Goal: Information Seeking & Learning: Learn about a topic

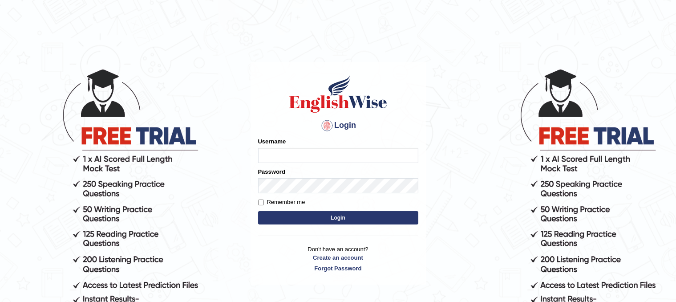
type input "sam1234567"
click at [299, 218] on button "Login" at bounding box center [338, 217] width 160 height 13
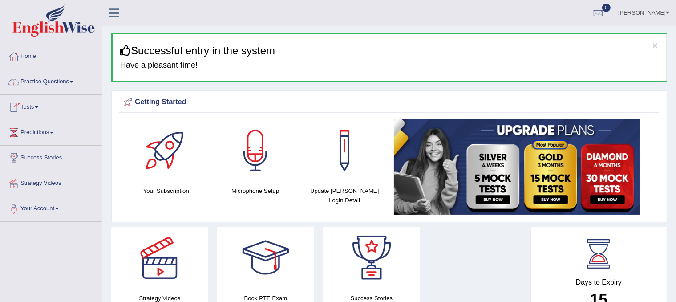
click at [73, 81] on span at bounding box center [72, 82] width 4 height 2
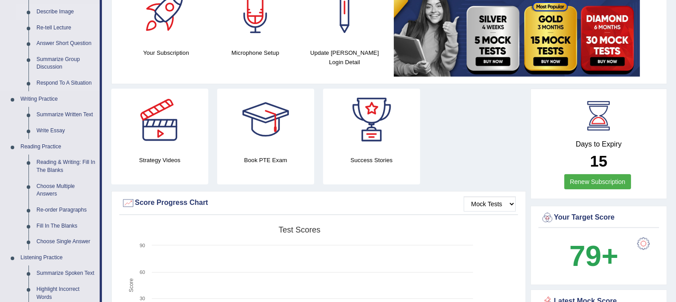
scroll to position [141, 0]
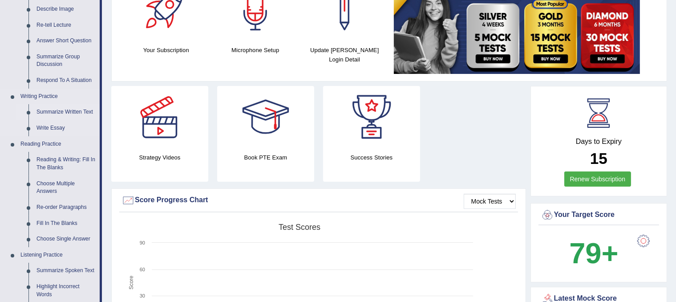
click at [66, 109] on link "Summarize Written Text" at bounding box center [65, 112] width 67 height 16
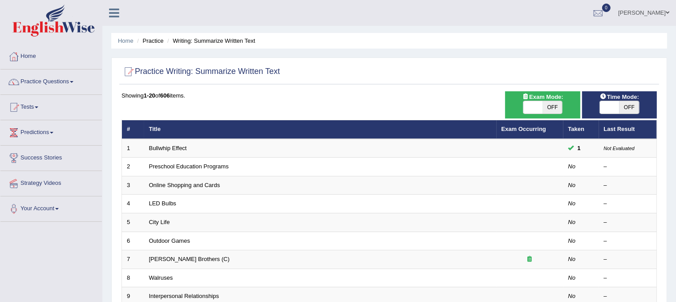
click at [540, 109] on span at bounding box center [533, 107] width 20 height 12
checkbox input "true"
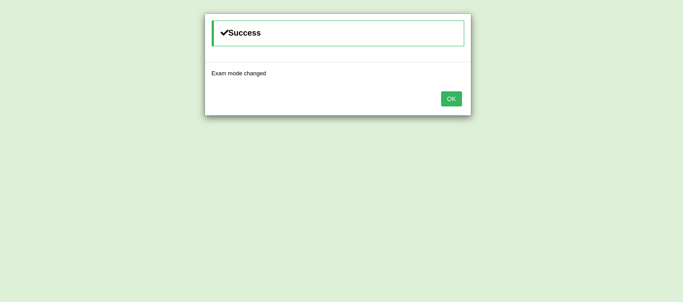
click at [449, 99] on button "OK" at bounding box center [451, 98] width 20 height 15
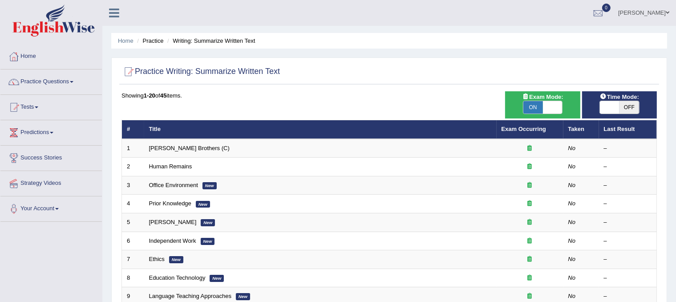
click at [613, 109] on span at bounding box center [610, 107] width 20 height 12
checkbox input "true"
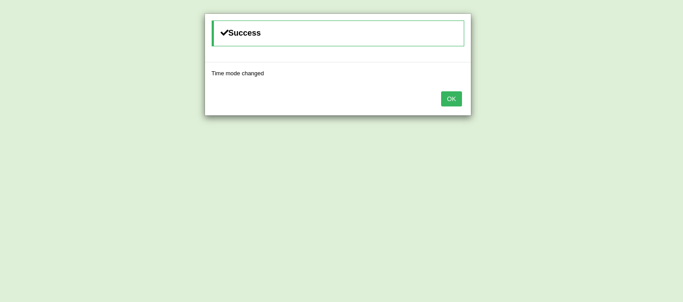
click at [449, 102] on button "OK" at bounding box center [451, 98] width 20 height 15
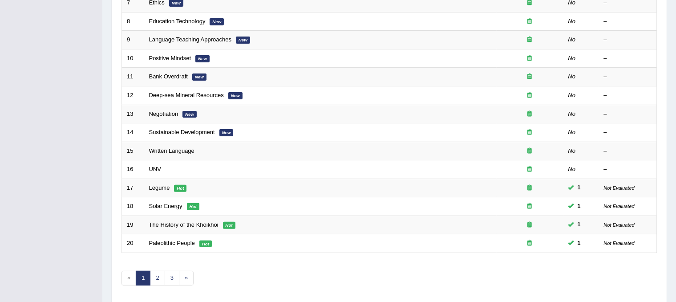
scroll to position [285, 0]
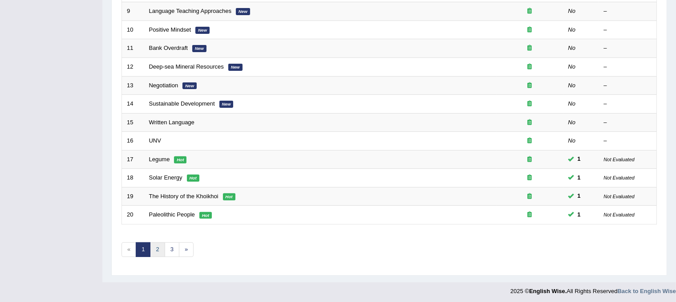
click at [161, 246] on link "2" at bounding box center [157, 249] width 15 height 15
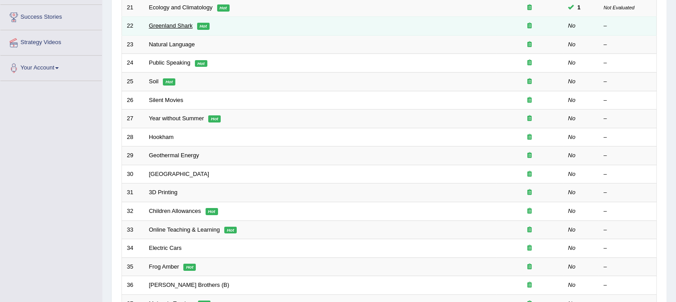
click at [168, 27] on link "Greenland Shark" at bounding box center [171, 25] width 44 height 7
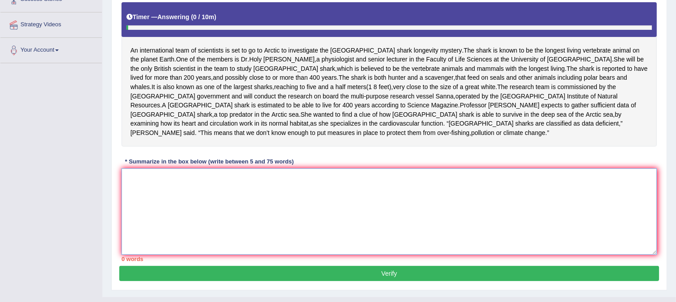
click at [272, 174] on textarea at bounding box center [388, 211] width 535 height 86
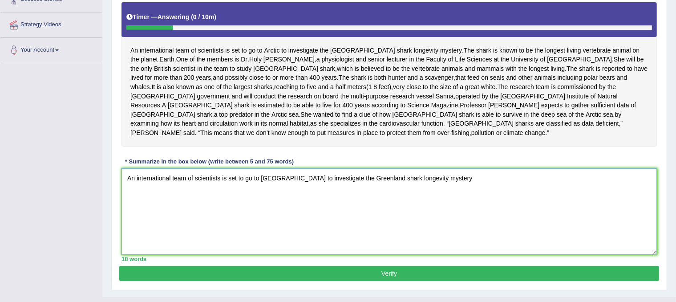
click at [441, 168] on textarea "An international team of scientists is set to go to Arctic to investigate the G…" at bounding box center [388, 211] width 535 height 86
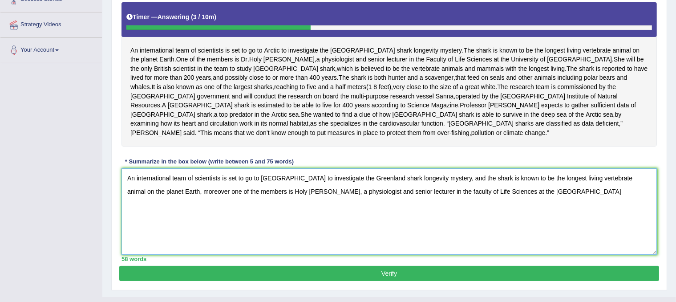
drag, startPoint x: 535, startPoint y: 181, endPoint x: 173, endPoint y: 189, distance: 362.2
click at [173, 189] on textarea "An international team of scientists is set to go to Arctic to investigate the G…" at bounding box center [388, 211] width 535 height 86
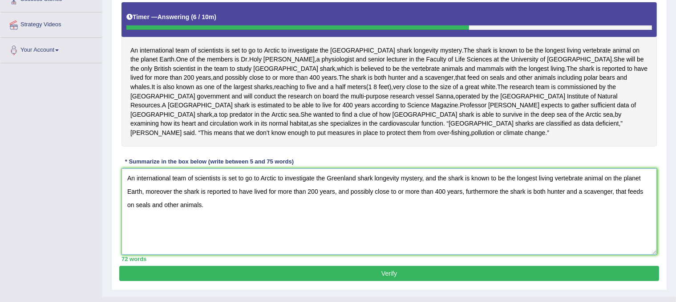
click at [642, 182] on textarea "An international team of scientists is set to go to Arctic to investigate the G…" at bounding box center [388, 211] width 535 height 86
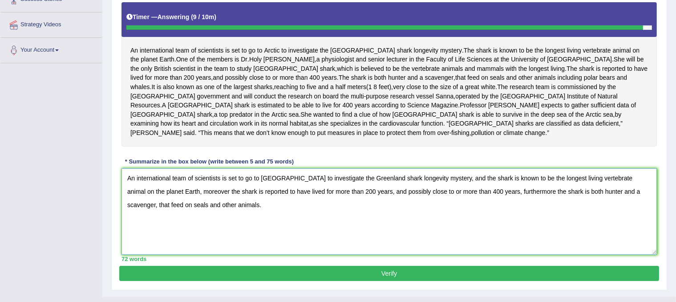
type textarea "An international team of scientists is set to go to Arctic to investigate the G…"
click at [178, 266] on button "Verify" at bounding box center [389, 273] width 540 height 15
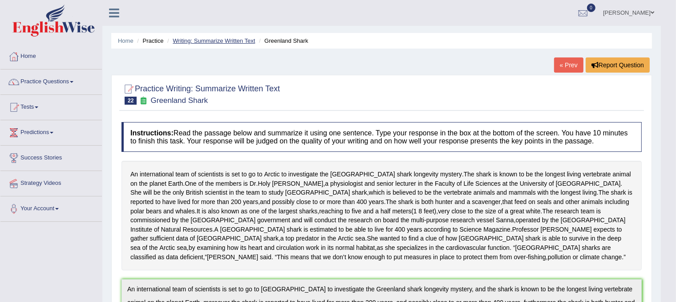
click at [217, 42] on link "Writing: Summarize Written Text" at bounding box center [214, 40] width 82 height 7
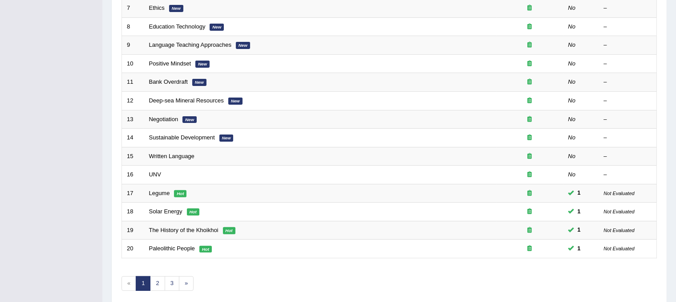
scroll to position [285, 0]
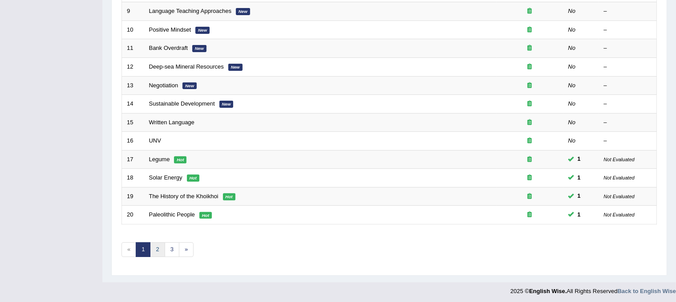
click at [155, 248] on link "2" at bounding box center [157, 249] width 15 height 15
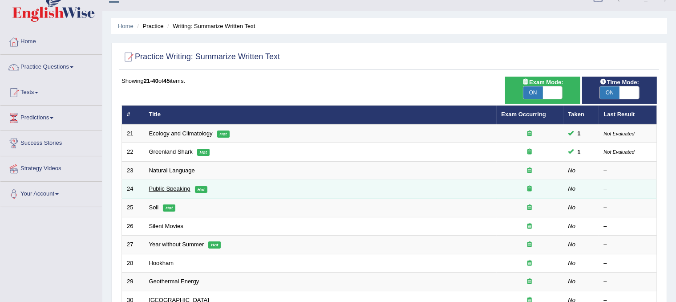
click at [181, 185] on link "Public Speaking" at bounding box center [169, 188] width 41 height 7
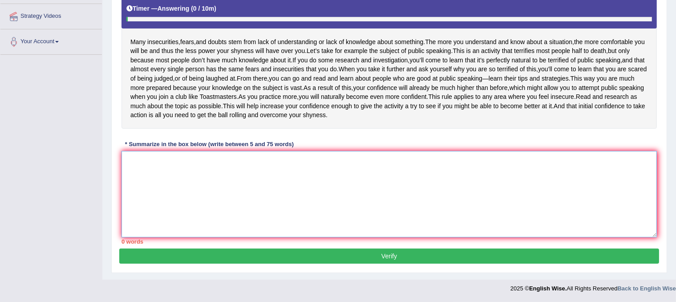
click at [280, 178] on textarea at bounding box center [388, 194] width 535 height 86
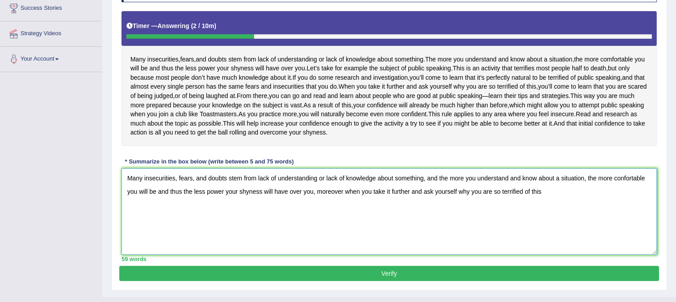
scroll to position [169, 0]
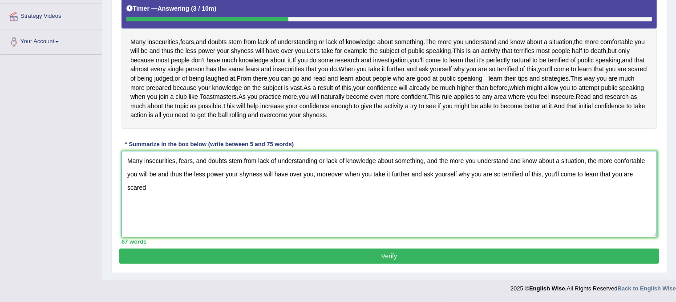
click at [622, 210] on textarea "Many insecurities, fears, and doubts stem from lack of understanding or lack of…" at bounding box center [388, 194] width 535 height 86
click at [484, 237] on textarea "Many insecurities, fears, and doubts stem from lack of understanding or lack of…" at bounding box center [388, 194] width 535 height 86
click at [436, 189] on textarea "Many insecurities, fears, and doubts stem from lack of understanding or lack of…" at bounding box center [388, 194] width 535 height 86
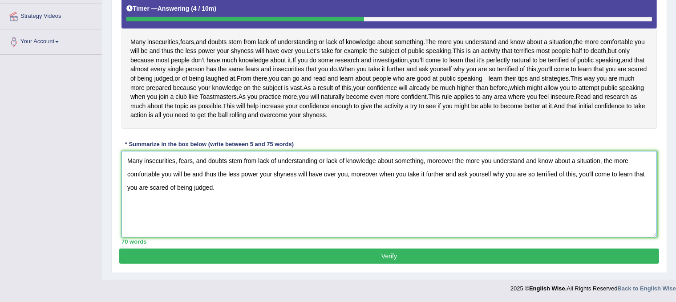
click at [377, 205] on textarea "Many insecurities, fears, and doubts stem from lack of understanding or lack of…" at bounding box center [388, 194] width 535 height 86
type textarea "Many insecurities, fears, and doubts stem from lack of understanding or lack of…"
click at [323, 257] on button "Verify" at bounding box center [389, 255] width 540 height 15
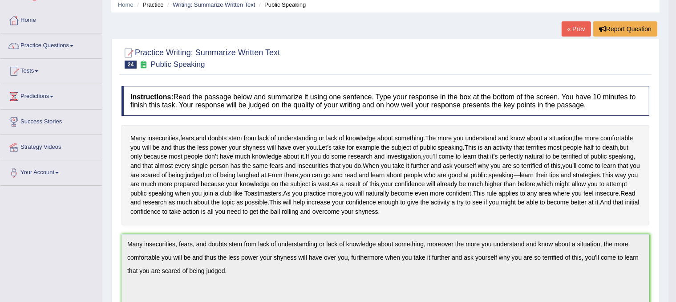
scroll to position [0, 0]
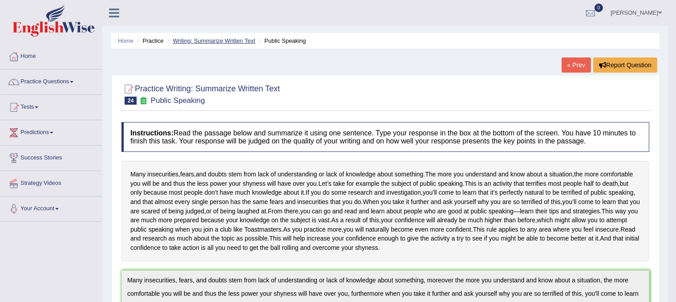
click at [212, 39] on link "Writing: Summarize Written Text" at bounding box center [214, 40] width 82 height 7
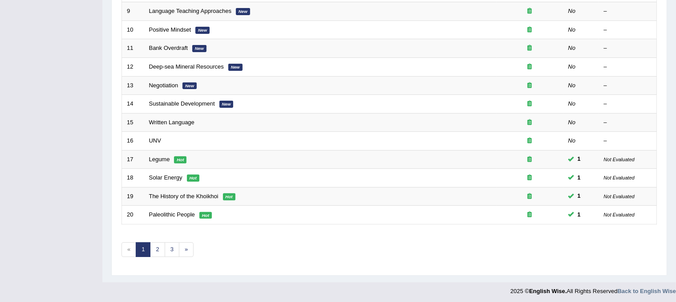
scroll to position [285, 0]
click at [154, 250] on link "2" at bounding box center [157, 249] width 15 height 15
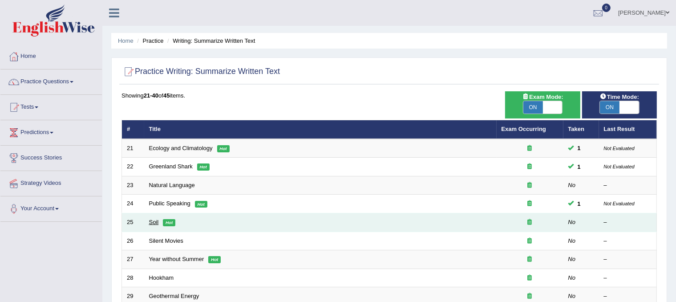
click at [151, 221] on link "Soil" at bounding box center [154, 221] width 10 height 7
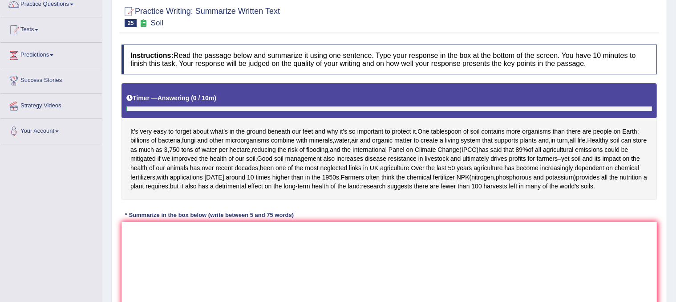
scroll to position [170, 0]
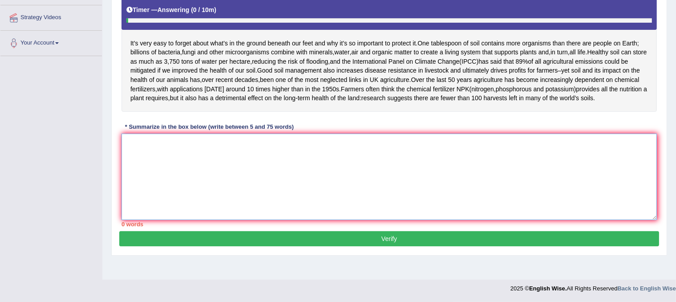
click at [238, 182] on textarea at bounding box center [388, 176] width 535 height 86
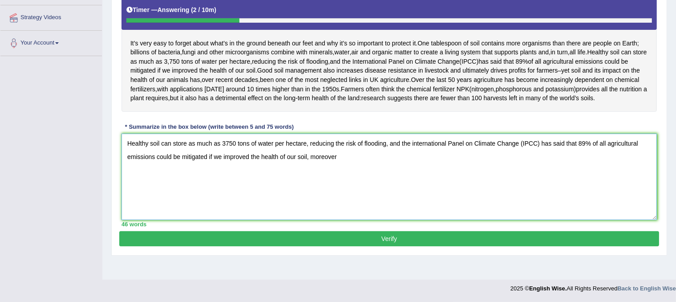
click at [400, 165] on textarea "Healthy soil can store as much as 3750 tons of water per hectare, reducing the …" at bounding box center [388, 176] width 535 height 86
click at [523, 176] on textarea "Healthy soil can store as much as 3750 tons of water per hectare, reducing the …" at bounding box center [388, 176] width 535 height 86
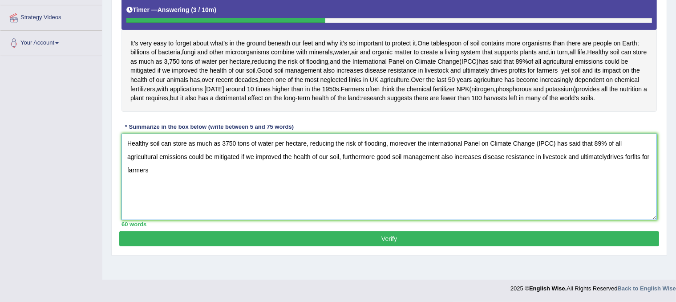
click at [606, 178] on textarea "Healthy soil can store as much as 3750 tons of water per hectare, reducing the …" at bounding box center [388, 176] width 535 height 86
click at [633, 178] on textarea "Healthy soil can store as much as 3750 tons of water per hectare, reducing the …" at bounding box center [388, 176] width 535 height 86
click at [373, 189] on textarea "Healthy soil can store as much as 3750 tons of water per hectare, reducing the …" at bounding box center [388, 176] width 535 height 86
click at [416, 165] on textarea "Healthy soil can store as much as 3750 tons of water per hectare, reducing the …" at bounding box center [388, 176] width 535 height 86
click at [342, 178] on textarea "Healthy soil can store as much as 3750 tons of water per hectare, reducing the …" at bounding box center [388, 176] width 535 height 86
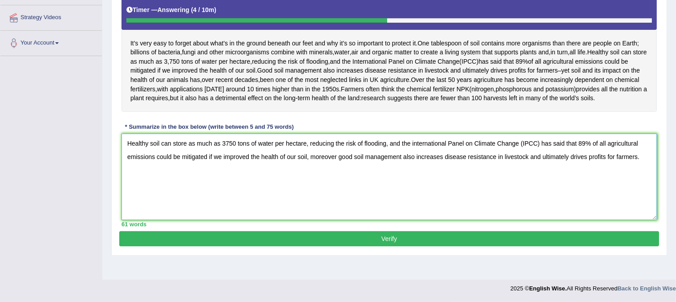
click at [639, 180] on textarea "Healthy soil can store as much as 3750 tons of water per hectare, reducing the …" at bounding box center [388, 176] width 535 height 86
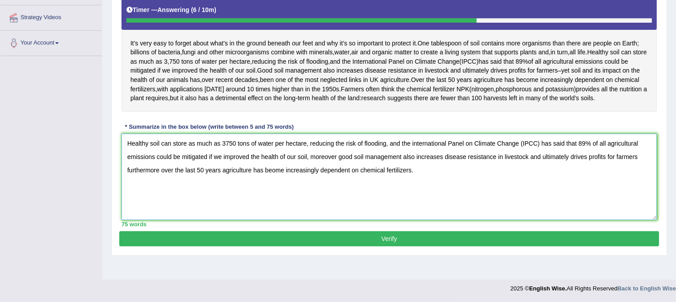
click at [414, 165] on textarea "Healthy soil can store as much as 3750 tons of water per hectare, reducing the …" at bounding box center [388, 176] width 535 height 86
click at [308, 179] on textarea "Healthy soil can store as much as 3750 tons of water per hectare, reducing the …" at bounding box center [388, 176] width 535 height 86
click at [270, 192] on textarea "Healthy soil can store as much as 3750 tons of water per hectare, reducing the …" at bounding box center [388, 176] width 535 height 86
type textarea "Healthy soil can store as much as 3750 tons of water per hectare, reducing the …"
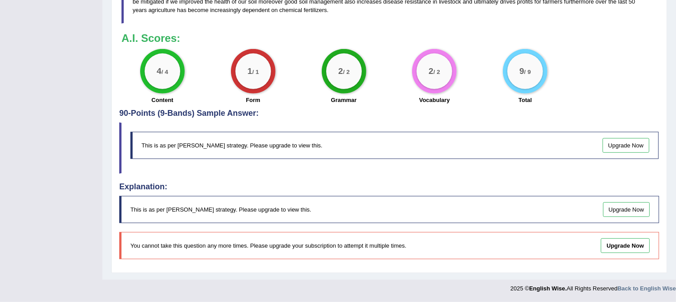
scroll to position [0, 0]
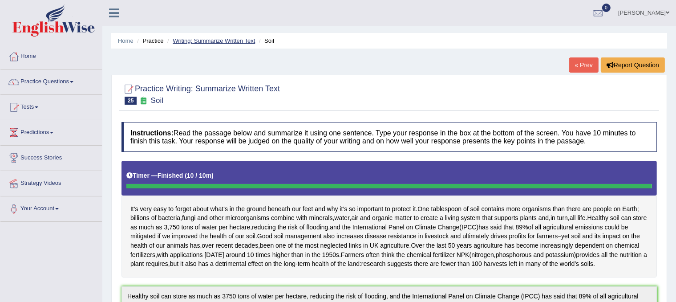
click at [228, 41] on link "Writing: Summarize Written Text" at bounding box center [214, 40] width 82 height 7
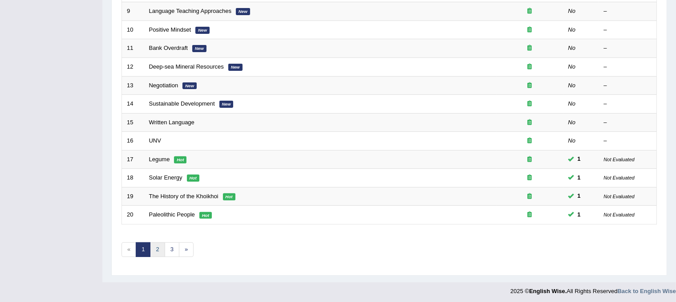
click at [158, 248] on link "2" at bounding box center [157, 249] width 15 height 15
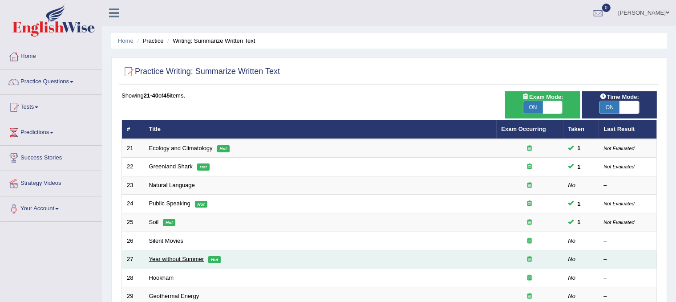
click at [192, 256] on link "Year without Summer" at bounding box center [176, 258] width 55 height 7
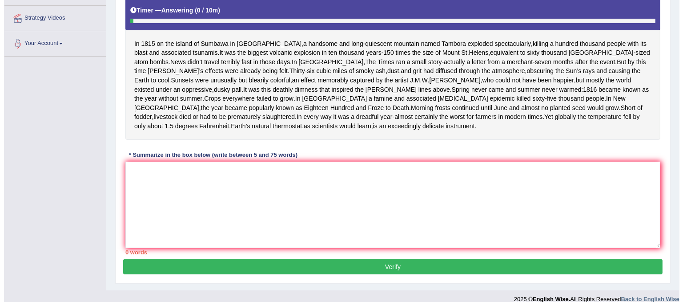
scroll to position [164, 0]
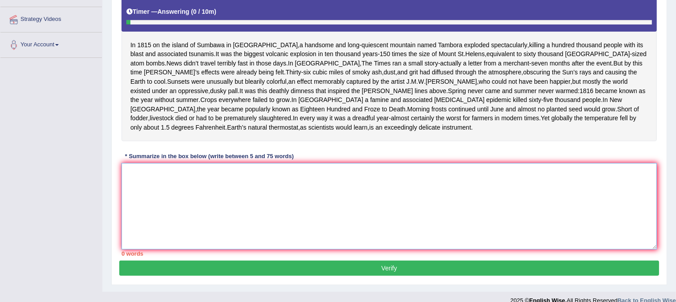
click at [274, 218] on textarea at bounding box center [388, 206] width 535 height 86
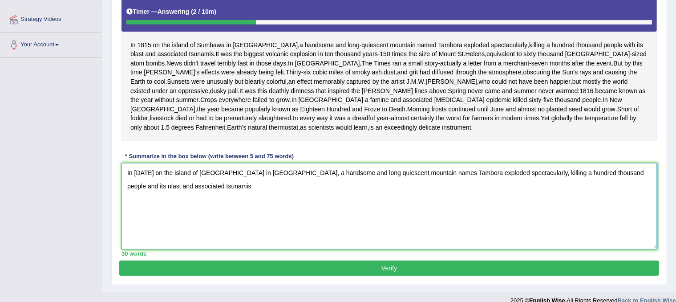
click at [607, 190] on textarea "In [DATE] on the island of [GEOGRAPHIC_DATA] in [GEOGRAPHIC_DATA], a handsome a…" at bounding box center [388, 206] width 535 height 86
click at [229, 207] on textarea "In 1815 on the island of Sumbawa in Indonesia, a handsome and long quiescent mo…" at bounding box center [388, 206] width 535 height 86
click at [582, 190] on textarea "In 1815 on the island of Sumbawa in Indonesia, a handsome and long quiescent mo…" at bounding box center [388, 206] width 535 height 86
click at [323, 213] on textarea "In 1815 on the island of Sumbawa in Indonesia, a handsome and long quiescent mo…" at bounding box center [388, 206] width 535 height 86
click at [184, 205] on textarea "In 1815 on the island of Sumbawa in Indonesia, a handsome and long quiescent mo…" at bounding box center [388, 206] width 535 height 86
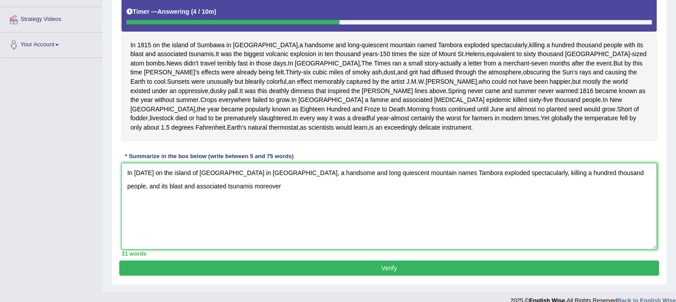
click at [231, 202] on textarea "In 1815 on the island of Sumbawa in Indonesia, a handsome and long quiescent mo…" at bounding box center [388, 206] width 535 height 86
click at [587, 191] on textarea "In 1815 on the island of Sumbawa in Indonesia, a handsome and long quiescent mo…" at bounding box center [388, 206] width 535 height 86
click at [224, 205] on textarea "In 1815 on the island of Sumbawa in Indonesia, a handsome and long quiescent mo…" at bounding box center [388, 206] width 535 height 86
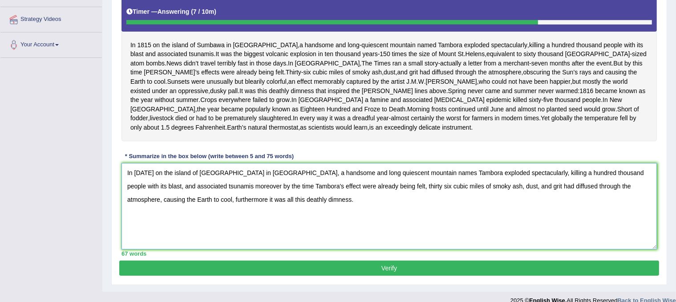
click at [395, 189] on textarea "In 1815 on the island of Sumbawa in Indonesia, a handsome and long quiescent mo…" at bounding box center [388, 206] width 535 height 86
click at [147, 219] on textarea "In 1815 on the island of Sumbawa in Indonesia, a handsome and long quiescent mo…" at bounding box center [388, 206] width 535 height 86
click at [267, 216] on textarea "In 1815 on the island of Sumbawa in Indonesia, a handsome and long quiescent mo…" at bounding box center [388, 206] width 535 height 86
click at [264, 218] on textarea "In 1815 on the island of Sumbawa in Indonesia, a handsome and long quiescent mo…" at bounding box center [388, 206] width 535 height 86
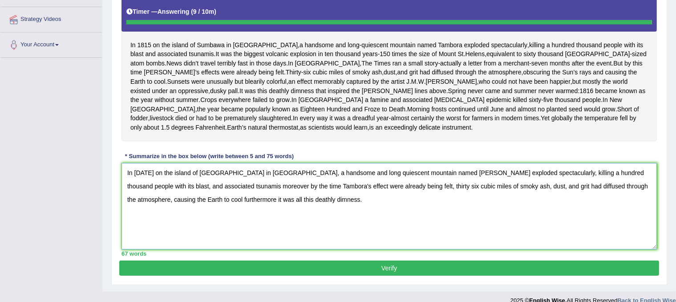
type textarea "In 1815 on the island of Sumbawa in Indonesia, a handsome and long quiescent mo…"
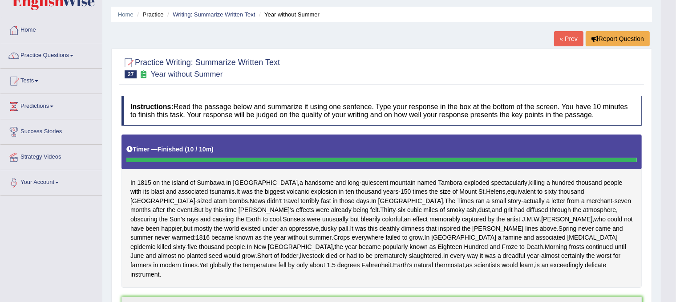
scroll to position [0, 0]
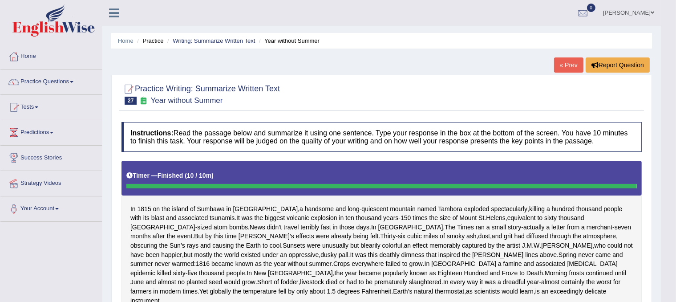
click at [213, 44] on li "Writing: Summarize Written Text" at bounding box center [210, 40] width 90 height 8
click at [214, 42] on link "Writing: Summarize Written Text" at bounding box center [214, 40] width 82 height 7
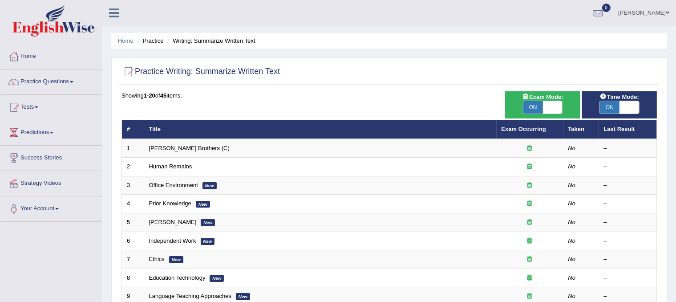
scroll to position [285, 0]
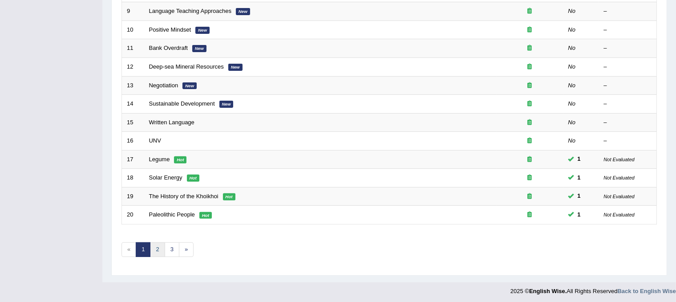
click at [154, 248] on link "2" at bounding box center [157, 249] width 15 height 15
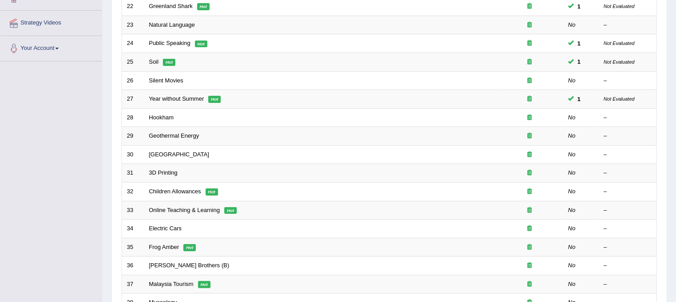
scroll to position [163, 0]
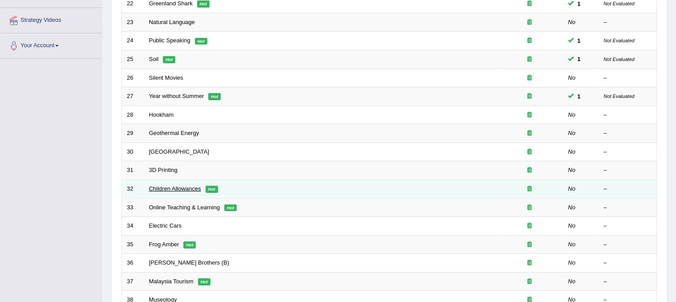
click at [174, 185] on link "Children Allowances" at bounding box center [175, 188] width 52 height 7
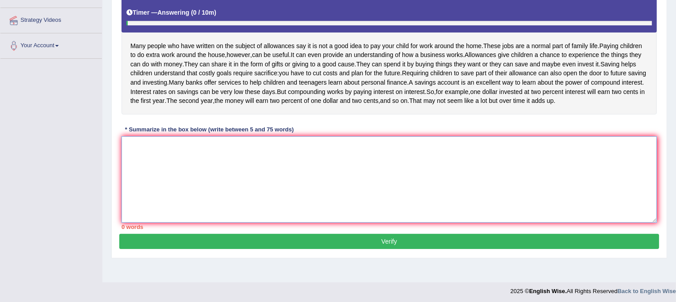
click at [296, 190] on textarea at bounding box center [388, 179] width 535 height 86
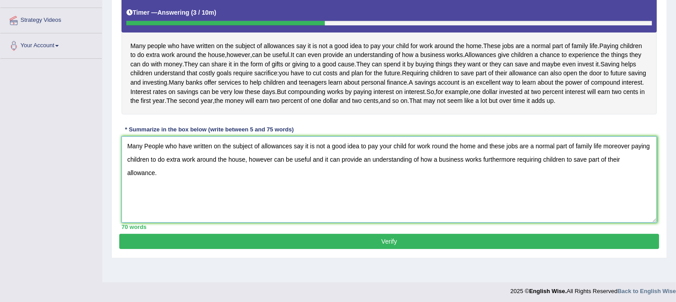
click at [147, 170] on textarea "Many People who have written on the subject of allowances say it is not a good …" at bounding box center [388, 179] width 535 height 86
click at [431, 171] on textarea "Many people who have written on the subject of allowances say it is not a good …" at bounding box center [388, 179] width 535 height 86
click at [292, 187] on textarea "Many people who have written on the subject of allowances say it is not a good …" at bounding box center [388, 179] width 535 height 86
click at [336, 184] on textarea "Many people who have written on the subject of allowances say it is not a good …" at bounding box center [388, 179] width 535 height 86
type textarea "Many people who have written on the subject of allowances say it is not a good …"
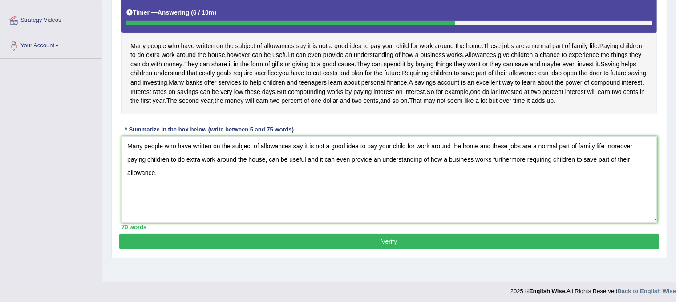
click at [220, 249] on button "Verify" at bounding box center [389, 241] width 540 height 15
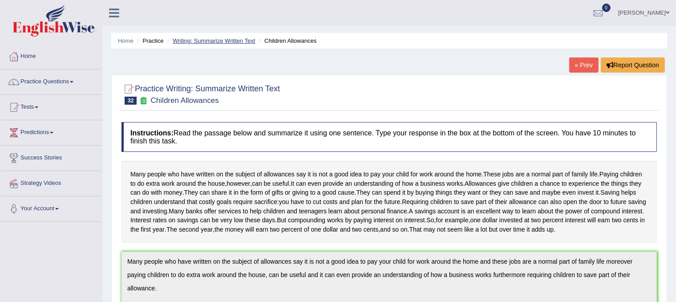
click at [199, 39] on link "Writing: Summarize Written Text" at bounding box center [214, 40] width 82 height 7
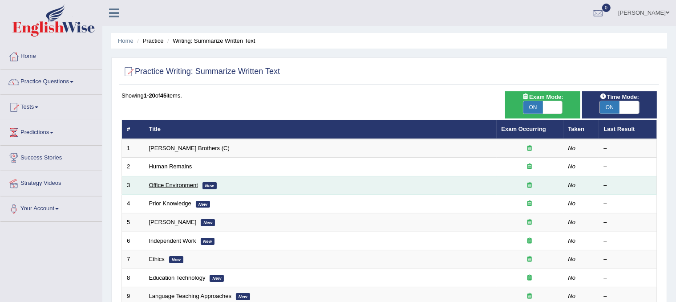
click at [170, 185] on link "Office Environment" at bounding box center [173, 184] width 49 height 7
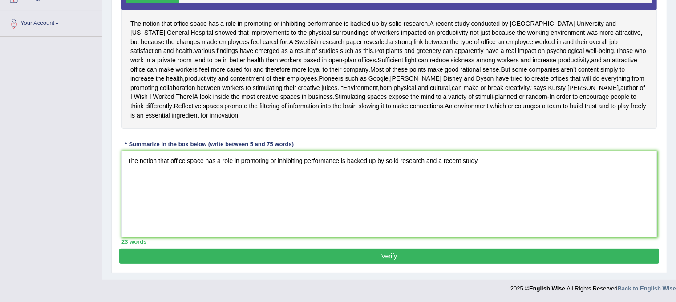
click at [486, 160] on textarea "The notion that office space has a role in promoting or inhibiting performance …" at bounding box center [388, 194] width 535 height 86
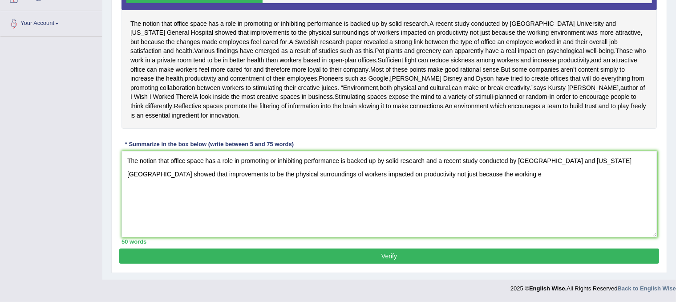
click at [434, 173] on textarea "The notion that office space has a role in promoting or inhibiting performance …" at bounding box center [388, 194] width 535 height 86
drag, startPoint x: 511, startPoint y: 175, endPoint x: 413, endPoint y: 177, distance: 97.9
click at [413, 177] on textarea "The notion that office space has a role in promoting or inhibiting performance …" at bounding box center [388, 194] width 535 height 86
click at [424, 162] on textarea "The notion that office space has a role in promoting or inhibiting performance …" at bounding box center [388, 194] width 535 height 86
click at [444, 173] on textarea "The notion that office space has a role in promoting or inhibiting performance …" at bounding box center [388, 194] width 535 height 86
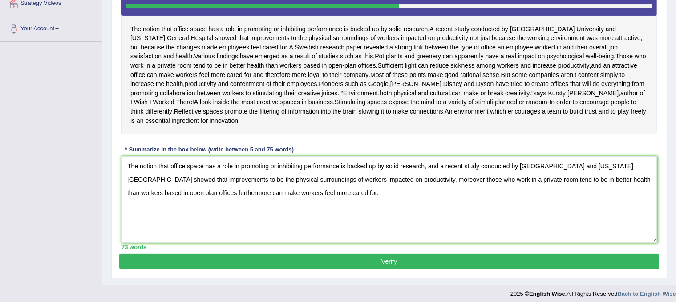
scroll to position [178, 0]
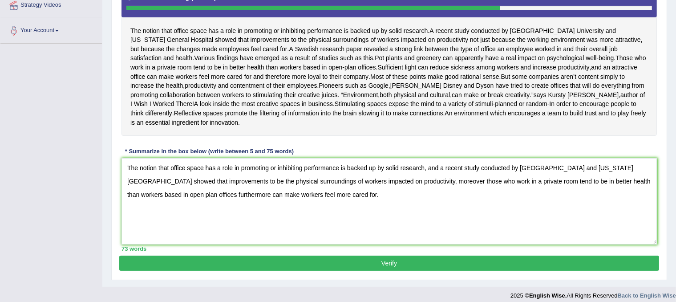
click at [263, 202] on textarea "The notion that office space has a role in promoting or inhibiting performance …" at bounding box center [388, 201] width 535 height 86
click at [380, 207] on textarea "The notion that office space has a role in promoting or inhibiting performance …" at bounding box center [388, 201] width 535 height 86
type textarea "The notion that office space has a role in promoting or inhibiting performance …"
click at [383, 270] on button "Verify" at bounding box center [389, 262] width 540 height 15
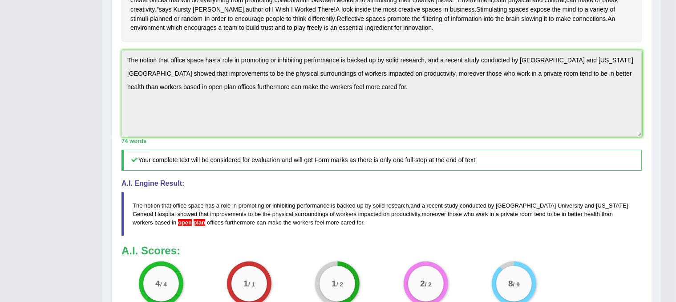
scroll to position [0, 0]
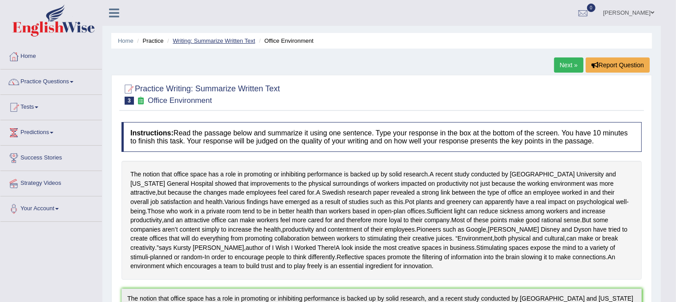
click at [211, 39] on link "Writing: Summarize Written Text" at bounding box center [214, 40] width 82 height 7
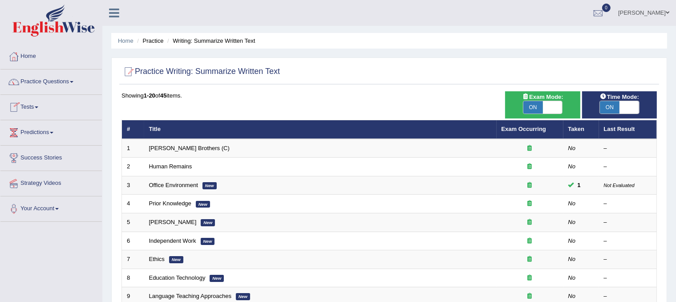
click at [47, 82] on link "Practice Questions" at bounding box center [50, 80] width 101 height 22
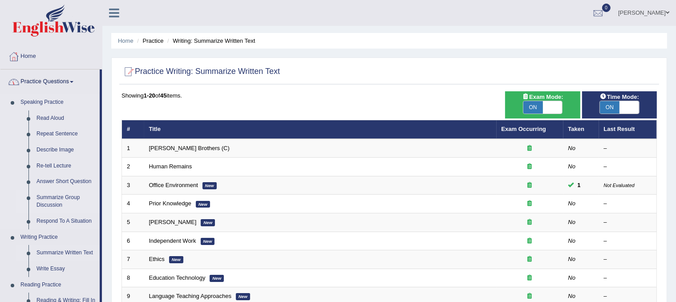
click at [59, 204] on link "Summarize Group Discussion" at bounding box center [65, 201] width 67 height 24
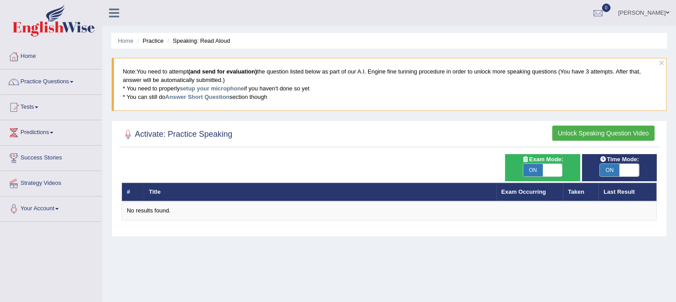
click at [633, 129] on button "Unlock Speaking Question Video" at bounding box center [603, 132] width 102 height 15
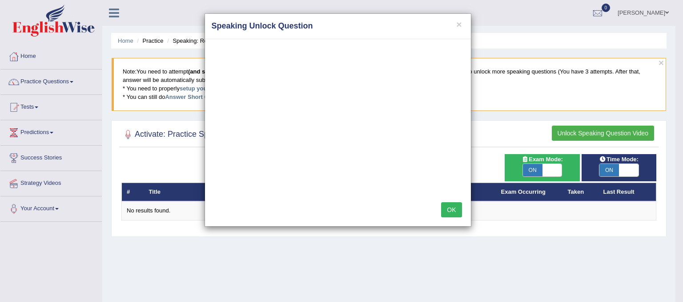
click at [448, 210] on button "OK" at bounding box center [451, 209] width 20 height 15
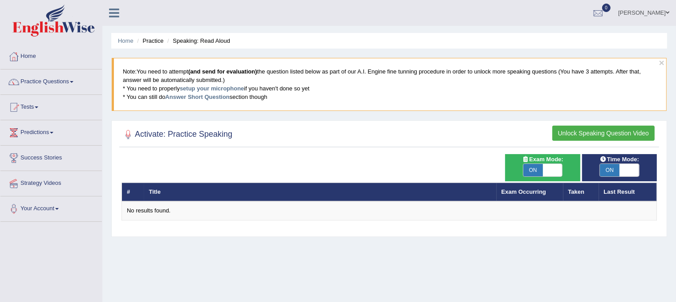
click at [603, 135] on button "Unlock Speaking Question Video" at bounding box center [603, 132] width 102 height 15
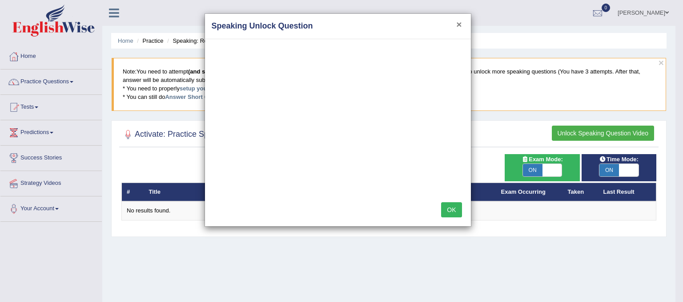
click at [456, 25] on button "×" at bounding box center [458, 24] width 5 height 9
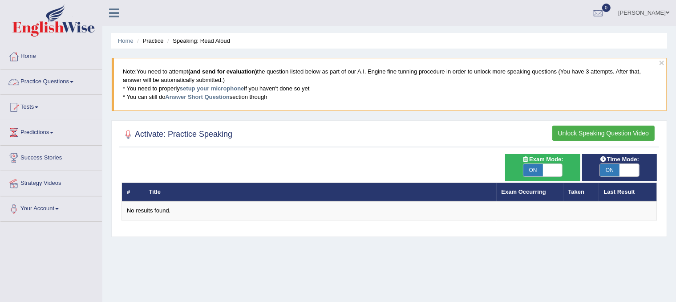
click at [74, 78] on link "Practice Questions" at bounding box center [50, 80] width 101 height 22
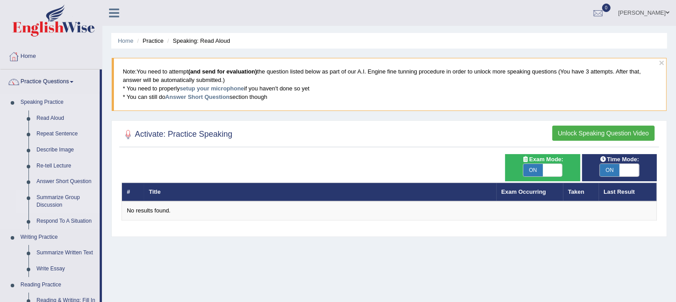
click at [57, 199] on link "Summarize Group Discussion" at bounding box center [65, 201] width 67 height 24
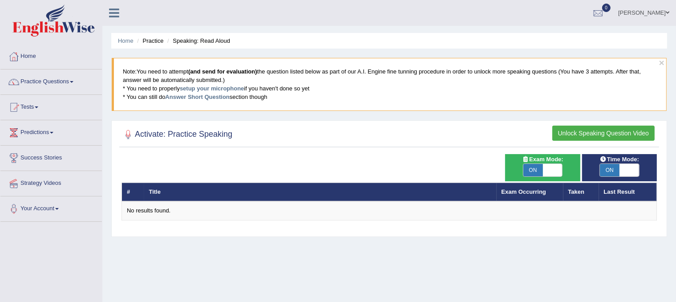
click at [599, 132] on button "Unlock Speaking Question Video" at bounding box center [603, 132] width 102 height 15
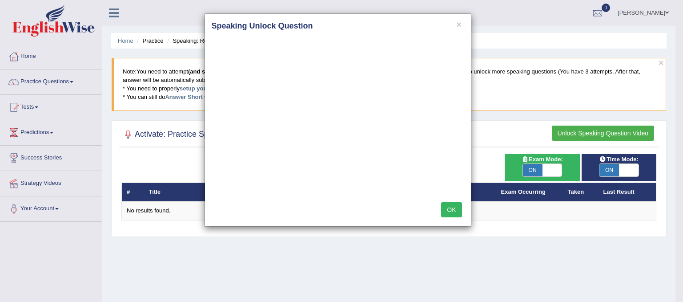
click at [453, 206] on button "OK" at bounding box center [451, 209] width 20 height 15
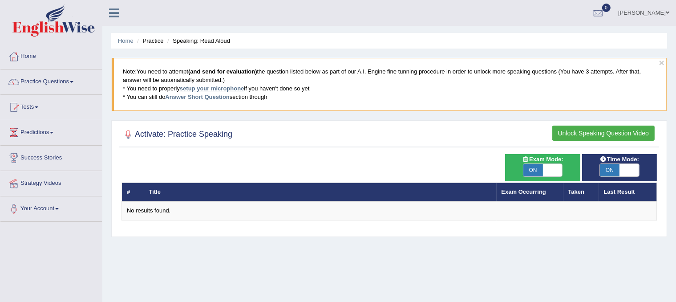
click at [205, 88] on link "setup your microphone" at bounding box center [212, 88] width 64 height 7
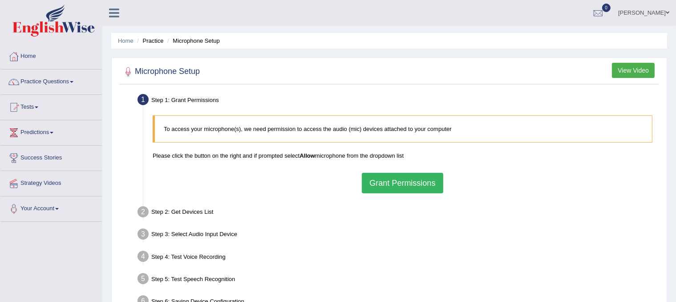
click at [396, 178] on button "Grant Permissions" at bounding box center [402, 183] width 81 height 20
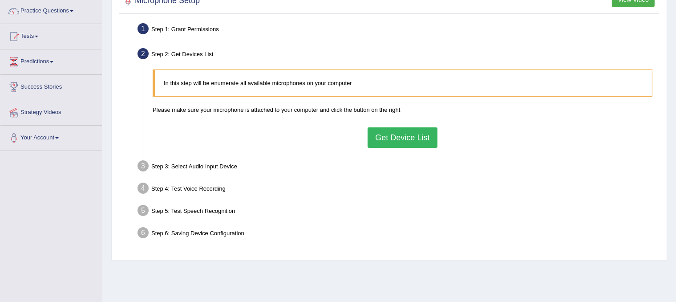
scroll to position [74, 0]
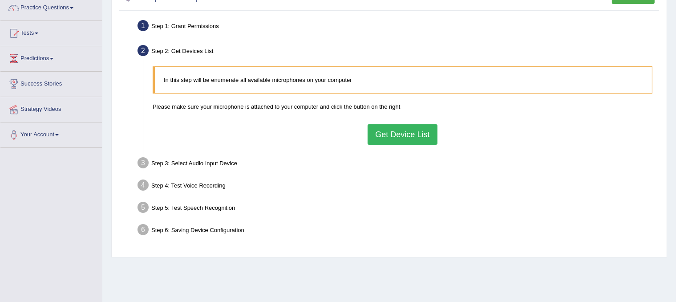
click at [421, 129] on button "Get Device List" at bounding box center [401, 134] width 69 height 20
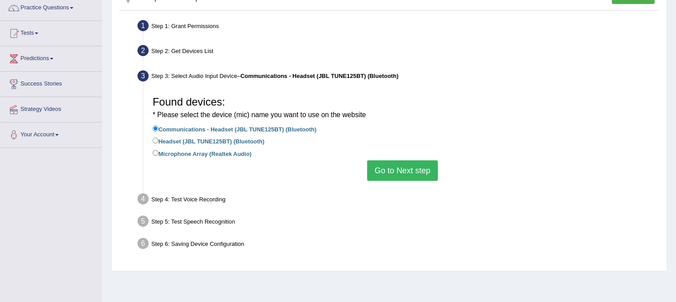
click at [387, 169] on button "Go to Next step" at bounding box center [402, 170] width 71 height 20
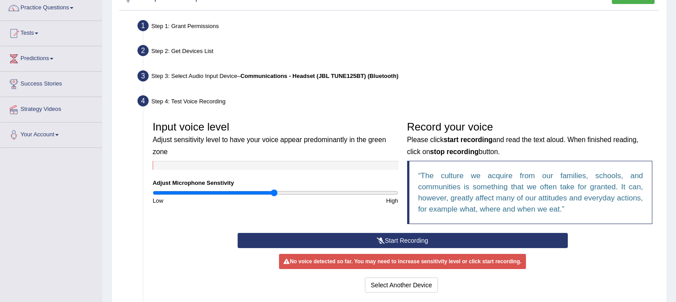
click at [388, 236] on button "Start Recording" at bounding box center [403, 240] width 330 height 15
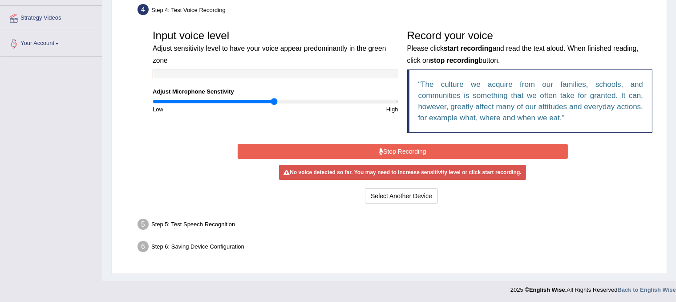
scroll to position [165, 0]
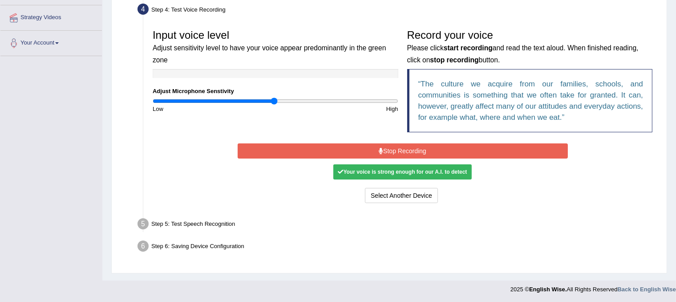
click at [410, 151] on button "Stop Recording" at bounding box center [403, 150] width 330 height 15
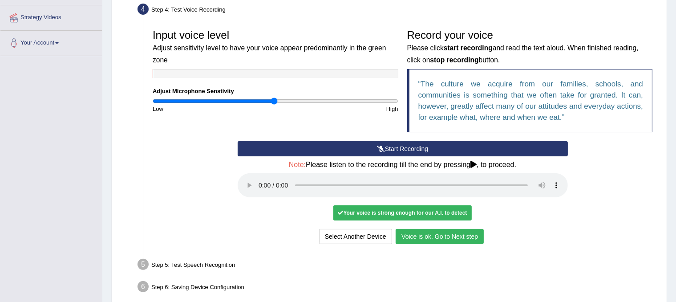
click at [419, 237] on button "Voice is ok. Go to Next step" at bounding box center [439, 236] width 88 height 15
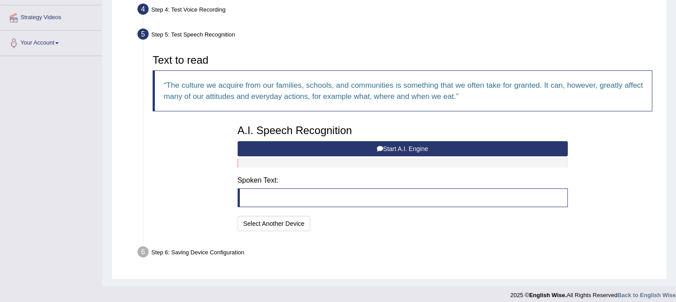
click at [353, 147] on button "Start A.I. Engine" at bounding box center [403, 148] width 330 height 15
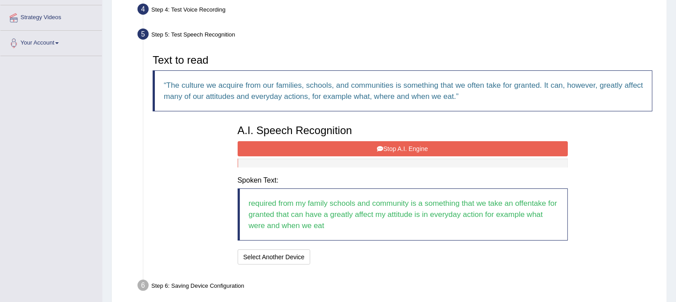
click at [384, 145] on button "Stop A.I. Engine" at bounding box center [403, 148] width 330 height 15
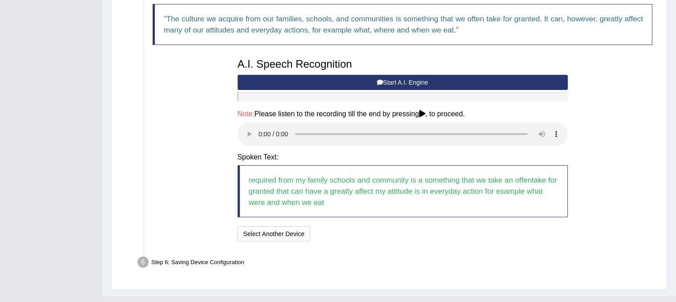
scroll to position [248, 0]
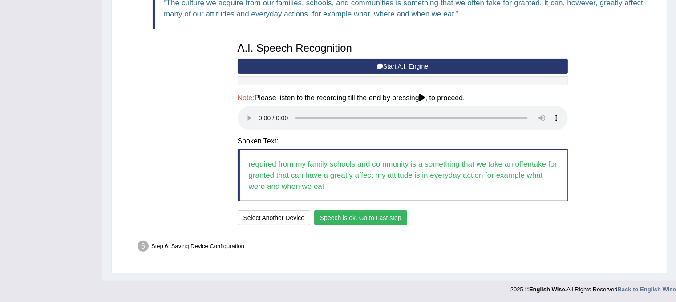
click at [347, 219] on button "Speech is ok. Go to Last step" at bounding box center [360, 217] width 93 height 15
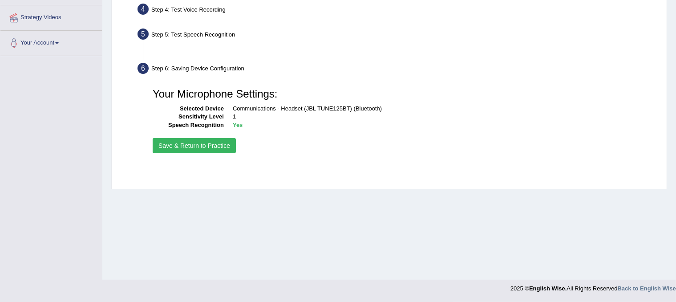
scroll to position [165, 0]
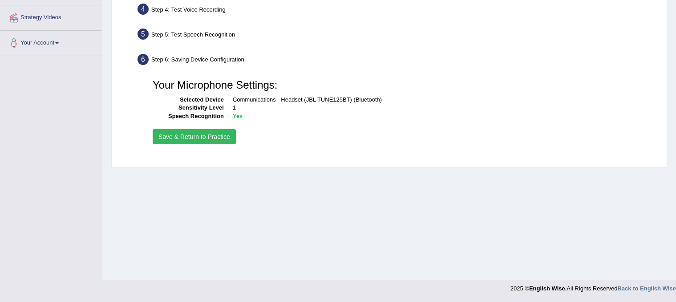
click at [207, 134] on button "Save & Return to Practice" at bounding box center [194, 136] width 83 height 15
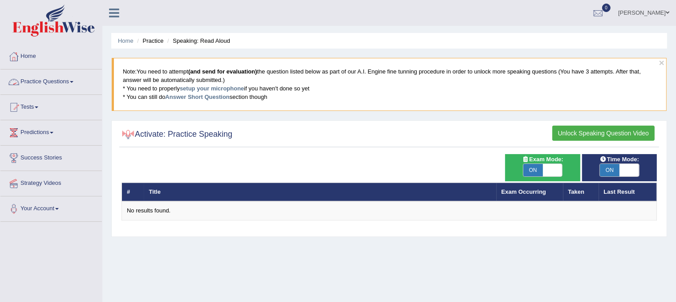
click at [66, 82] on link "Practice Questions" at bounding box center [50, 80] width 101 height 22
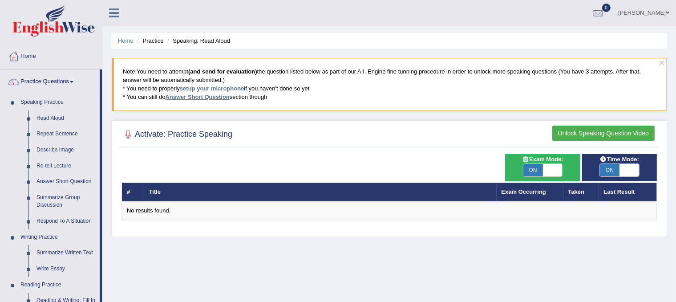
click at [217, 95] on link "Answer Short Question" at bounding box center [197, 96] width 64 height 7
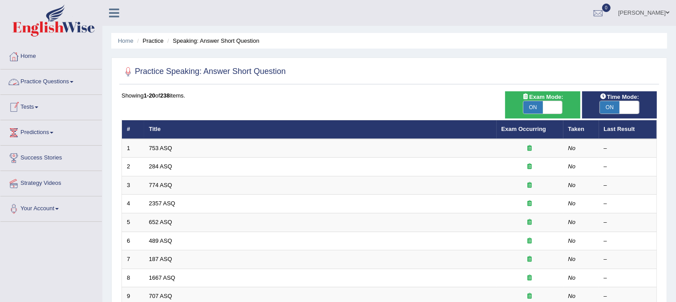
click at [72, 84] on link "Practice Questions" at bounding box center [50, 80] width 101 height 22
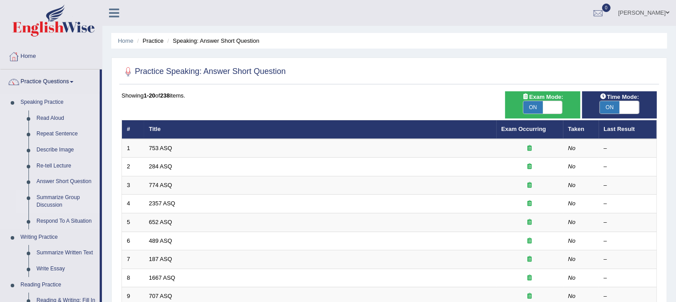
click at [52, 202] on link "Summarize Group Discussion" at bounding box center [65, 201] width 67 height 24
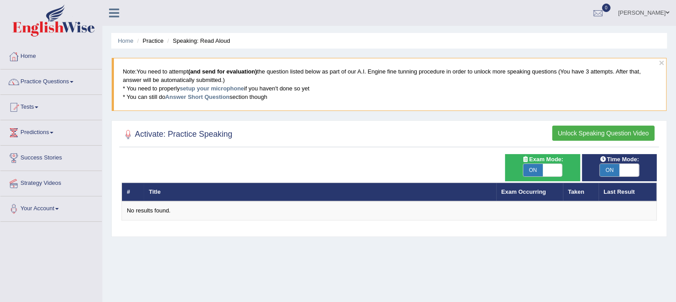
click at [580, 132] on button "Unlock Speaking Question Video" at bounding box center [603, 132] width 102 height 15
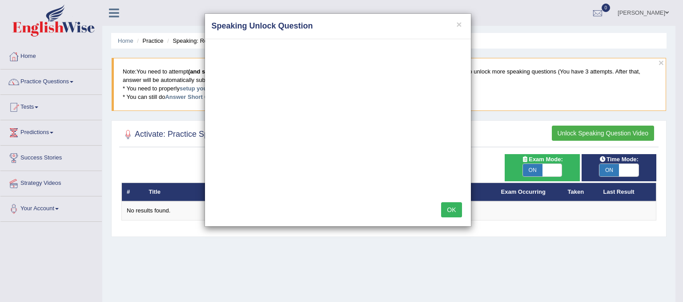
click at [342, 198] on div "OK" at bounding box center [338, 210] width 266 height 31
click at [453, 208] on button "OK" at bounding box center [451, 209] width 20 height 15
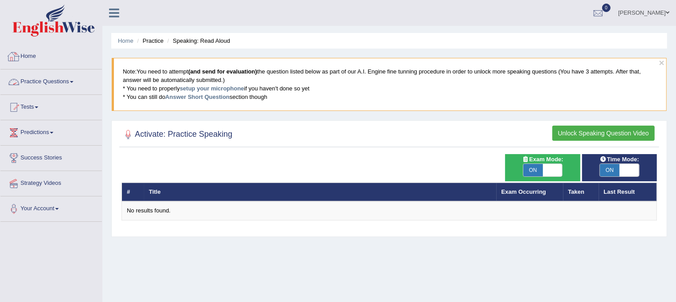
click at [53, 77] on link "Practice Questions" at bounding box center [50, 80] width 101 height 22
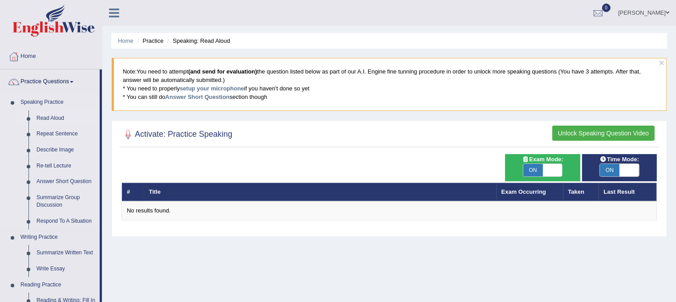
click at [46, 120] on link "Read Aloud" at bounding box center [65, 118] width 67 height 16
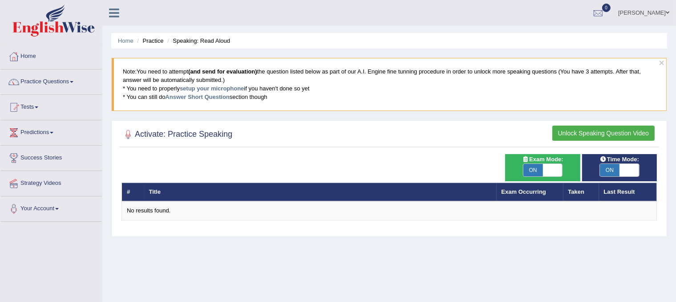
click at [556, 136] on button "Unlock Speaking Question Video" at bounding box center [603, 132] width 102 height 15
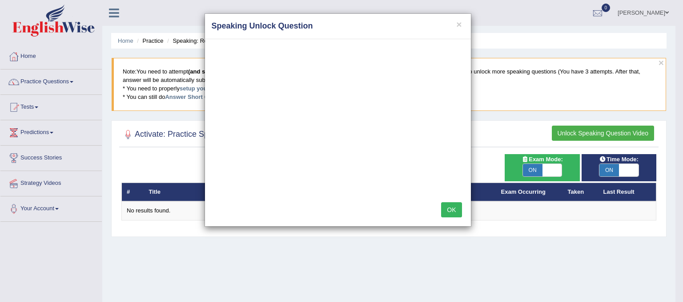
click at [408, 202] on div "OK" at bounding box center [338, 210] width 266 height 31
click at [456, 208] on button "OK" at bounding box center [451, 209] width 20 height 15
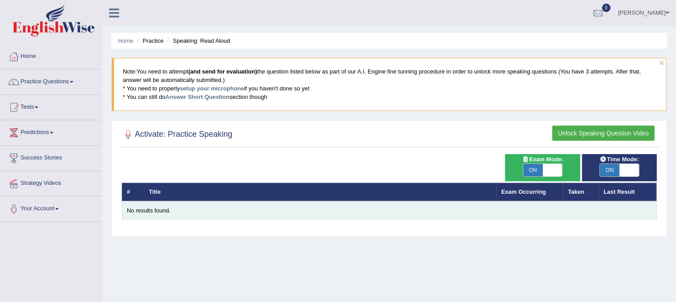
click at [149, 210] on div "No results found." at bounding box center [389, 210] width 524 height 8
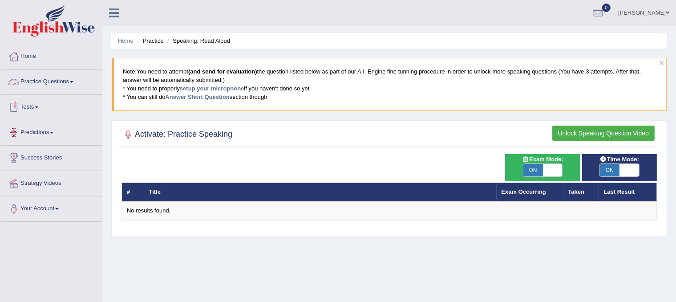
click at [75, 85] on link "Practice Questions" at bounding box center [50, 80] width 101 height 22
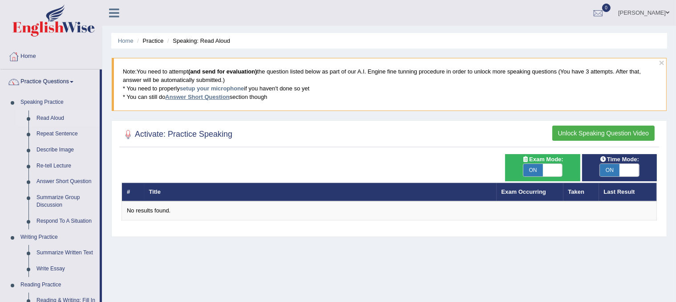
click at [198, 98] on link "Answer Short Question" at bounding box center [197, 96] width 64 height 7
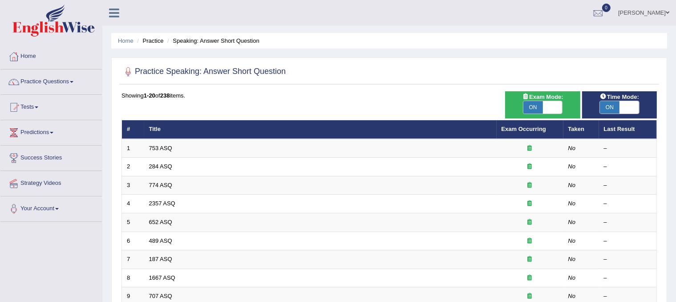
click at [155, 146] on link "753 ASQ" at bounding box center [160, 148] width 23 height 7
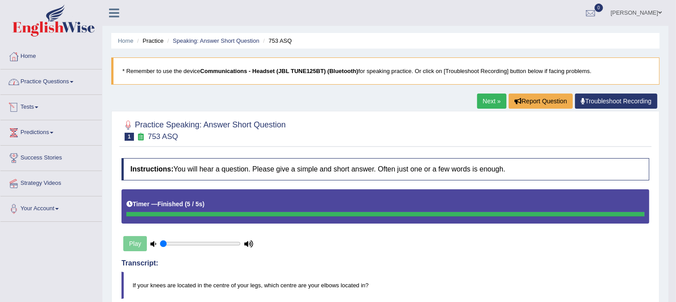
click at [57, 81] on link "Practice Questions" at bounding box center [50, 80] width 101 height 22
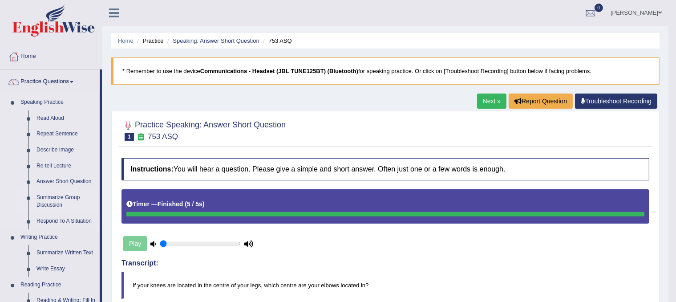
click at [59, 200] on link "Summarize Group Discussion" at bounding box center [65, 201] width 67 height 24
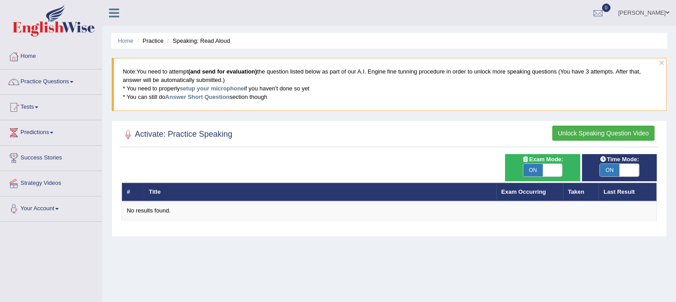
click at [572, 136] on button "Unlock Speaking Question Video" at bounding box center [603, 132] width 102 height 15
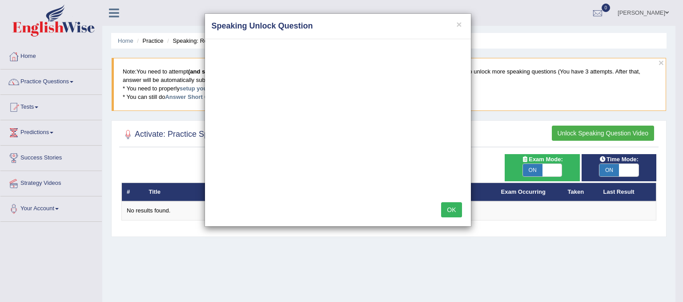
click at [449, 206] on button "OK" at bounding box center [451, 209] width 20 height 15
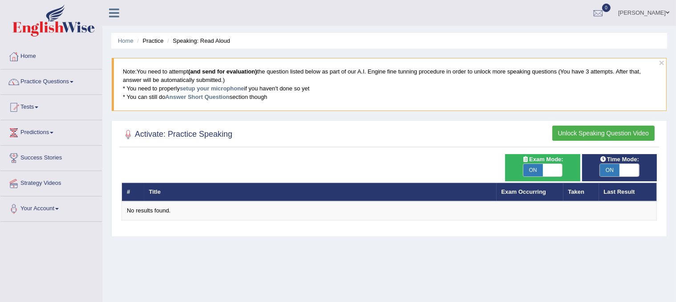
click at [610, 133] on button "Unlock Speaking Question Video" at bounding box center [603, 132] width 102 height 15
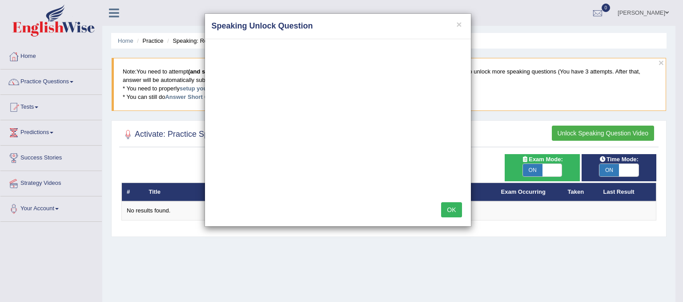
click at [454, 208] on button "OK" at bounding box center [451, 209] width 20 height 15
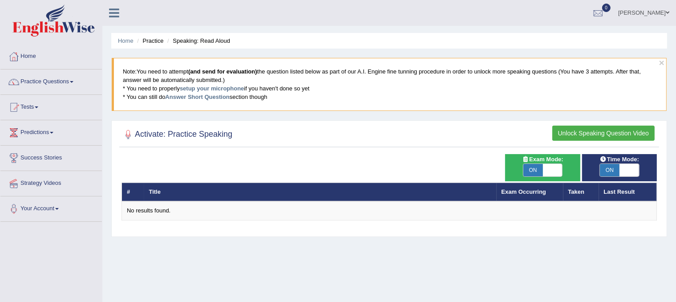
click at [539, 171] on span "ON" at bounding box center [533, 170] width 20 height 12
checkbox input "false"
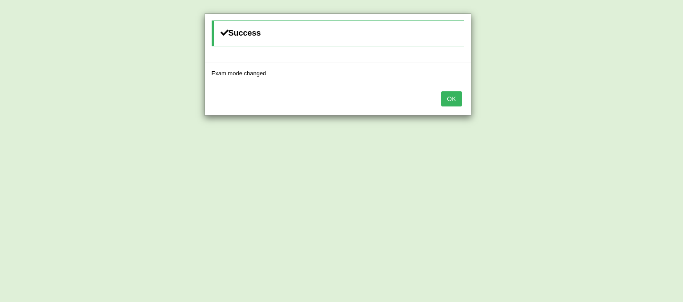
click at [456, 97] on button "OK" at bounding box center [451, 98] width 20 height 15
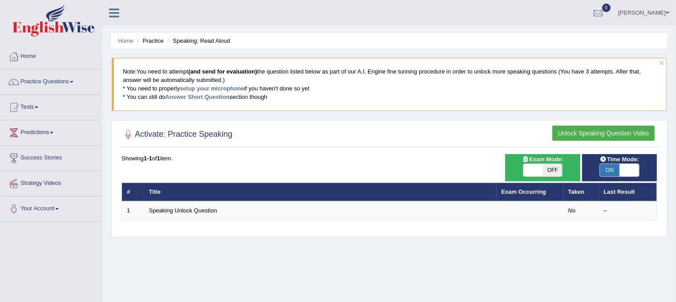
click at [617, 171] on span "ON" at bounding box center [610, 170] width 20 height 12
checkbox input "false"
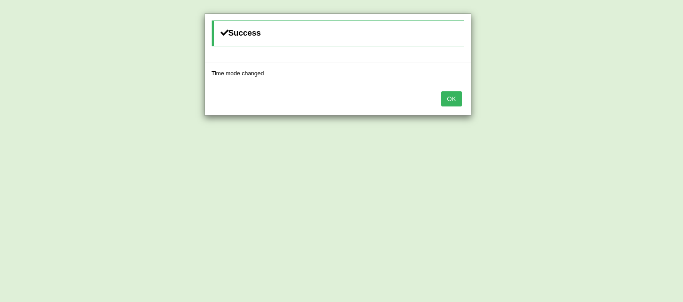
click at [448, 97] on button "OK" at bounding box center [451, 98] width 20 height 15
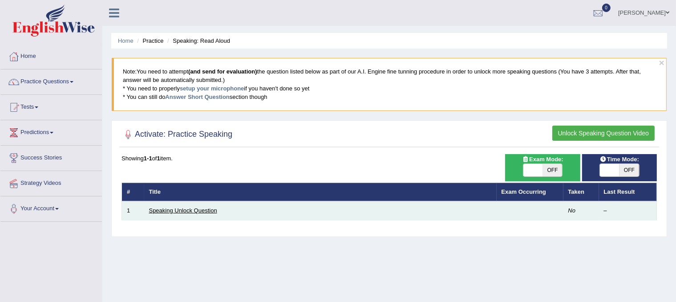
click at [197, 210] on link "Speaking Unlock Question" at bounding box center [183, 210] width 68 height 7
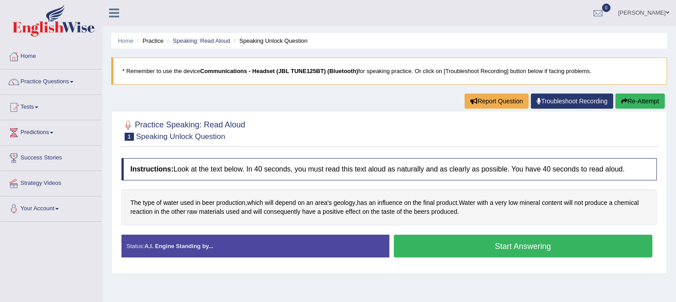
scroll to position [15, 0]
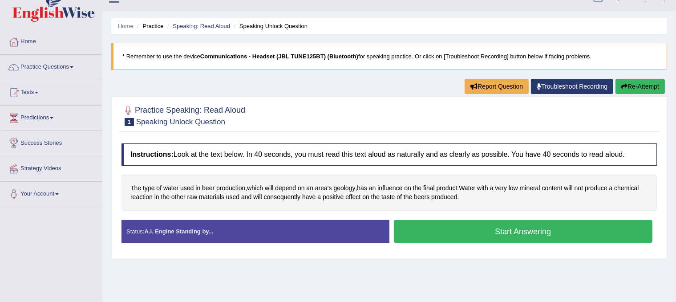
click at [447, 227] on button "Start Answering" at bounding box center [523, 231] width 259 height 23
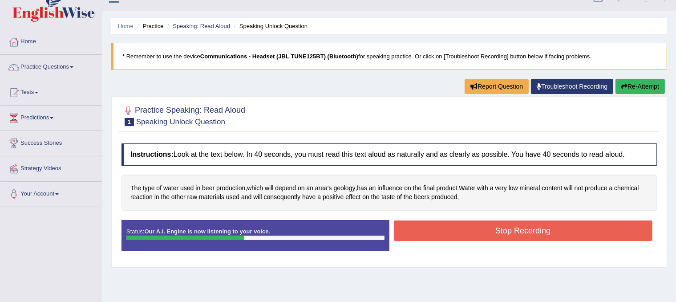
click at [447, 227] on button "Stop Recording" at bounding box center [523, 230] width 259 height 20
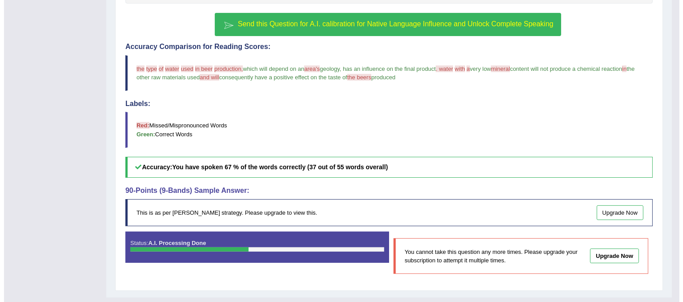
scroll to position [185, 0]
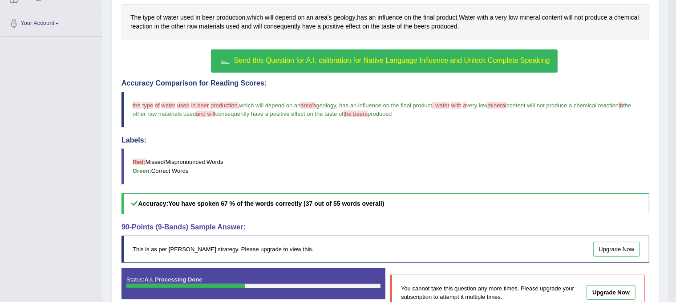
click at [301, 65] on button "Send this Question for A.I. calibration for Native Language Influence and Unloc…" at bounding box center [384, 60] width 346 height 23
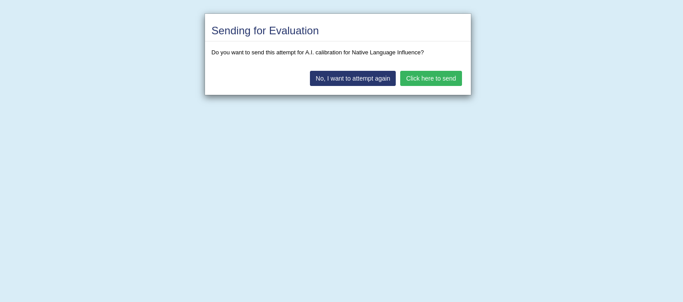
click at [383, 79] on button "No, I want to attempt again" at bounding box center [353, 78] width 86 height 15
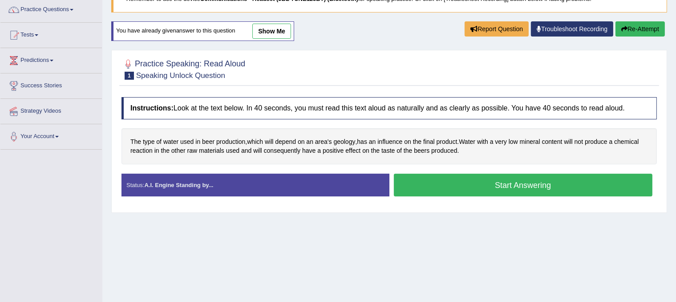
scroll to position [55, 0]
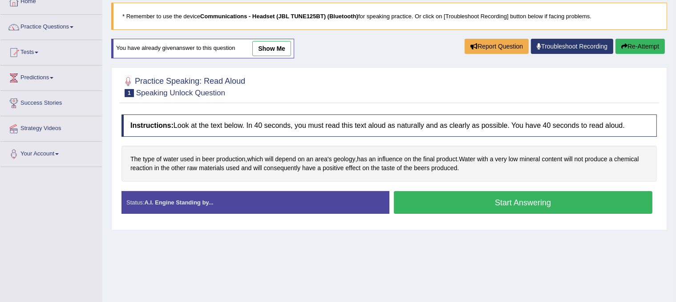
click at [452, 197] on button "Start Answering" at bounding box center [523, 202] width 259 height 23
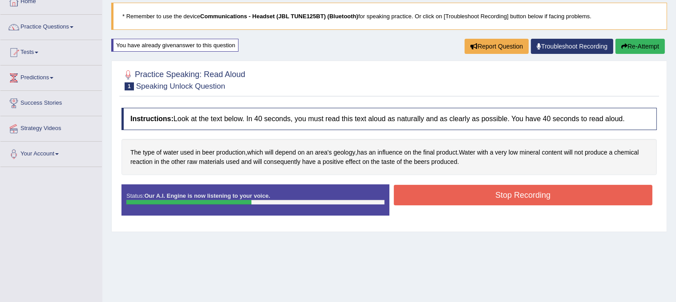
click at [452, 197] on button "Stop Recording" at bounding box center [523, 195] width 259 height 20
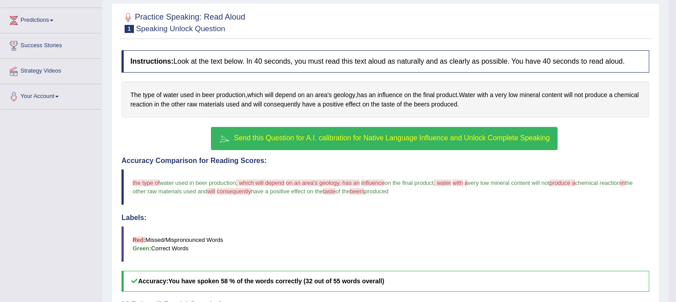
scroll to position [104, 0]
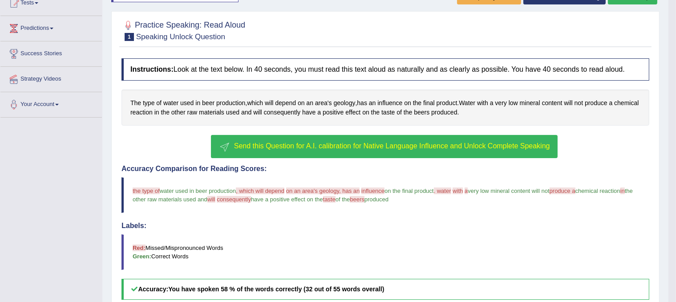
click at [350, 143] on span "Send this Question for A.I. calibration for Native Language Influence and Unloc…" at bounding box center [392, 146] width 316 height 8
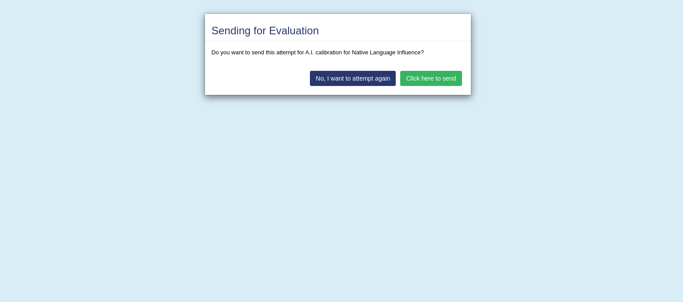
click at [428, 75] on button "Click here to send" at bounding box center [430, 78] width 61 height 15
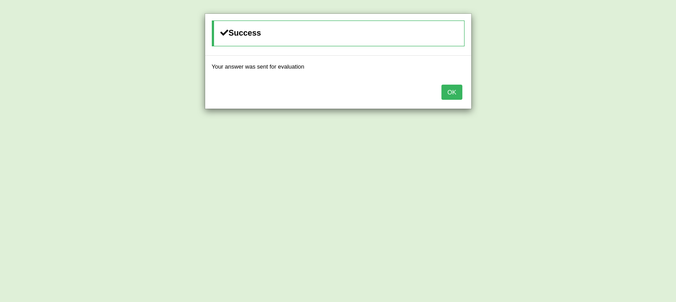
click at [446, 86] on button "OK" at bounding box center [451, 92] width 20 height 15
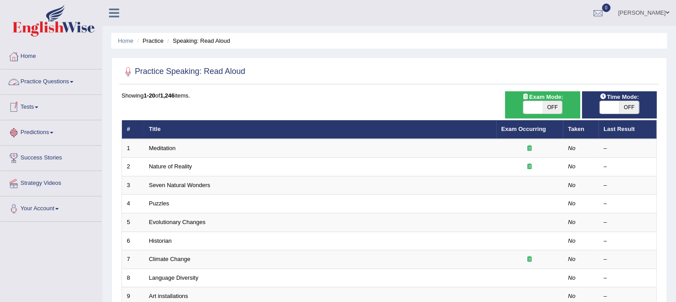
click at [75, 85] on link "Practice Questions" at bounding box center [50, 80] width 101 height 22
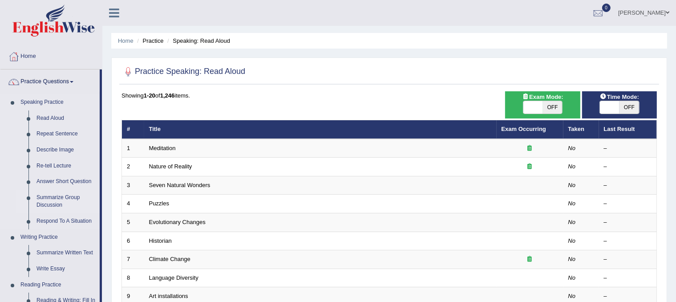
click at [53, 201] on link "Summarize Group Discussion" at bounding box center [65, 201] width 67 height 24
